Goal: Task Accomplishment & Management: Complete application form

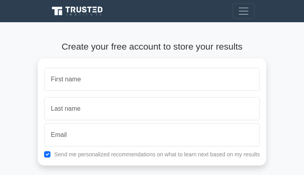
type input "FkiVvnUAHngXngs"
type input "hfuMBNtld"
type input "pdorn@anchorinvestmentmanagement.com"
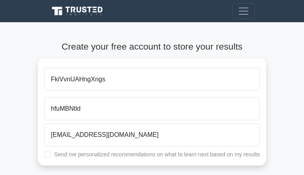
checkbox input "true"
